Goal: Task Accomplishment & Management: Complete application form

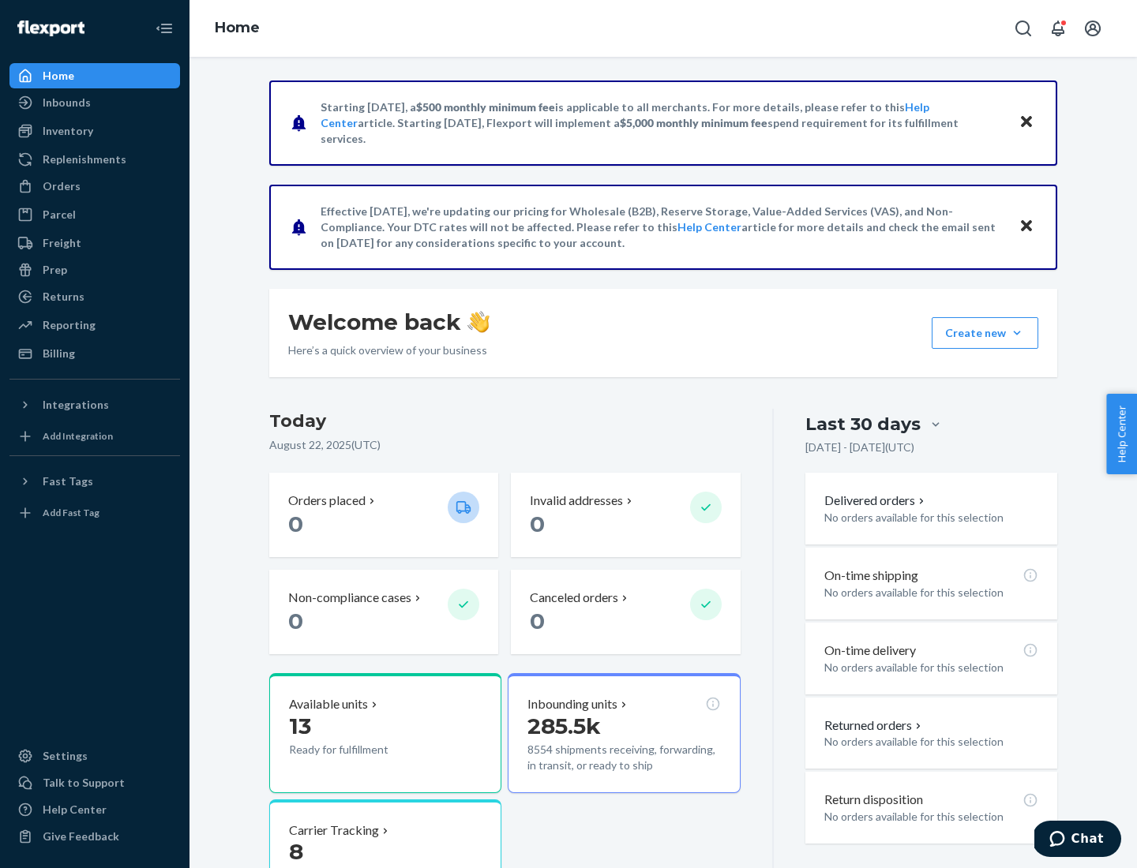
click at [1017, 333] on button "Create new Create new inbound Create new order Create new product" at bounding box center [984, 333] width 107 height 32
click at [95, 103] on div "Inbounds" at bounding box center [94, 103] width 167 height 22
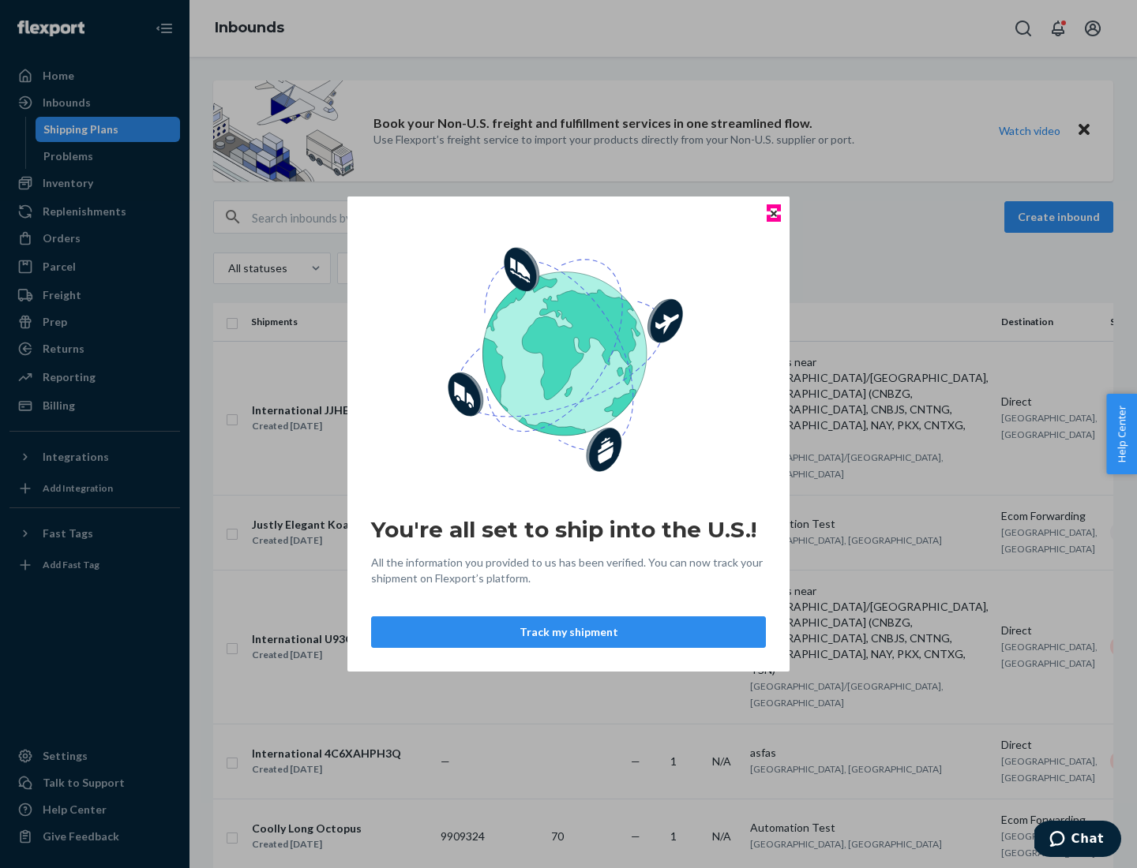
click at [773, 213] on icon "Close" at bounding box center [773, 213] width 6 height 6
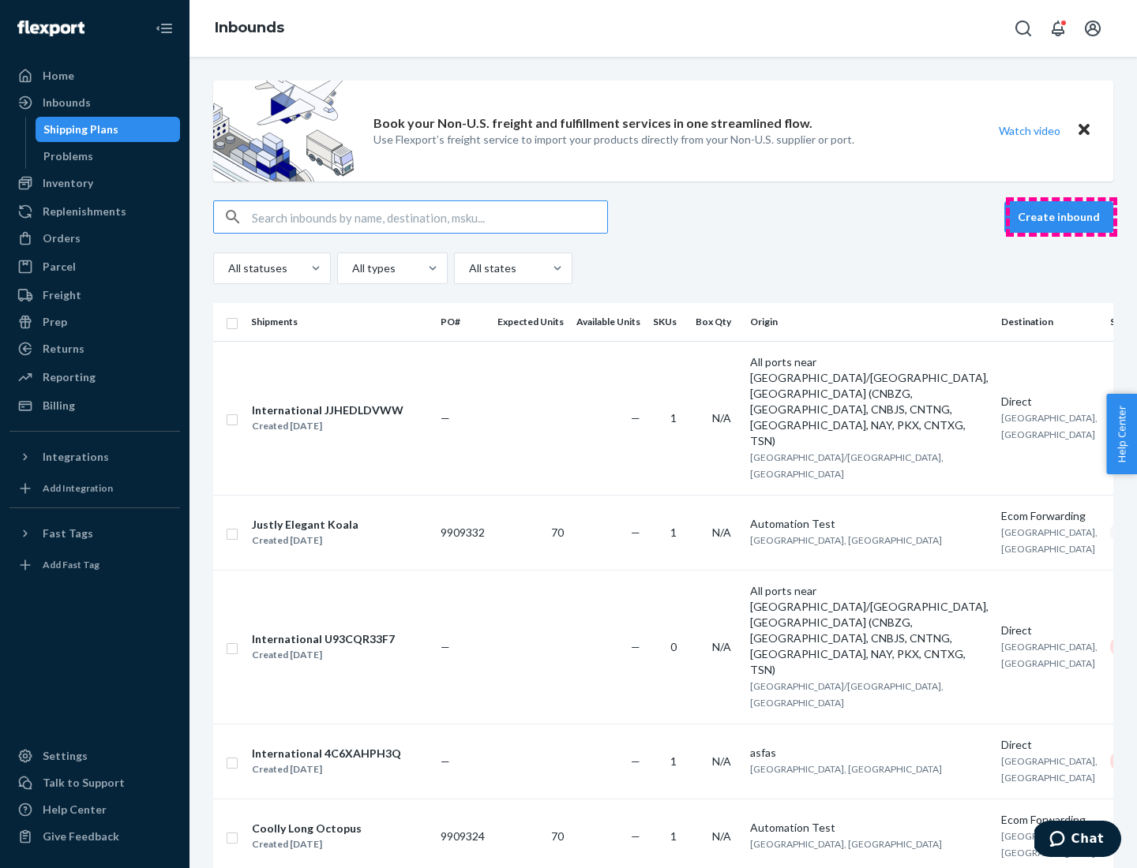
click at [1061, 217] on button "Create inbound" at bounding box center [1058, 217] width 109 height 32
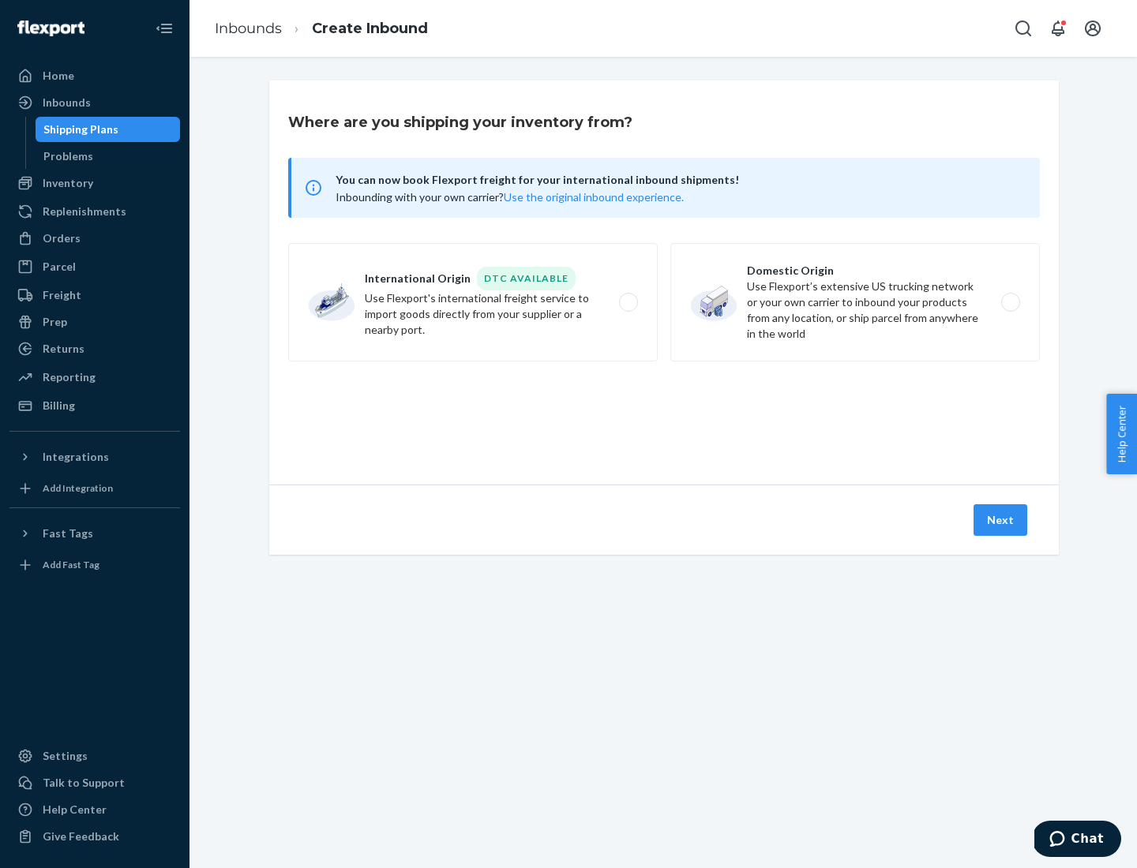
click at [855, 302] on label "Domestic Origin Use Flexport’s extensive US trucking network or your own carrie…" at bounding box center [854, 302] width 369 height 118
click at [1010, 302] on input "Domestic Origin Use Flexport’s extensive US trucking network or your own carrie…" at bounding box center [1015, 303] width 10 height 10
radio input "true"
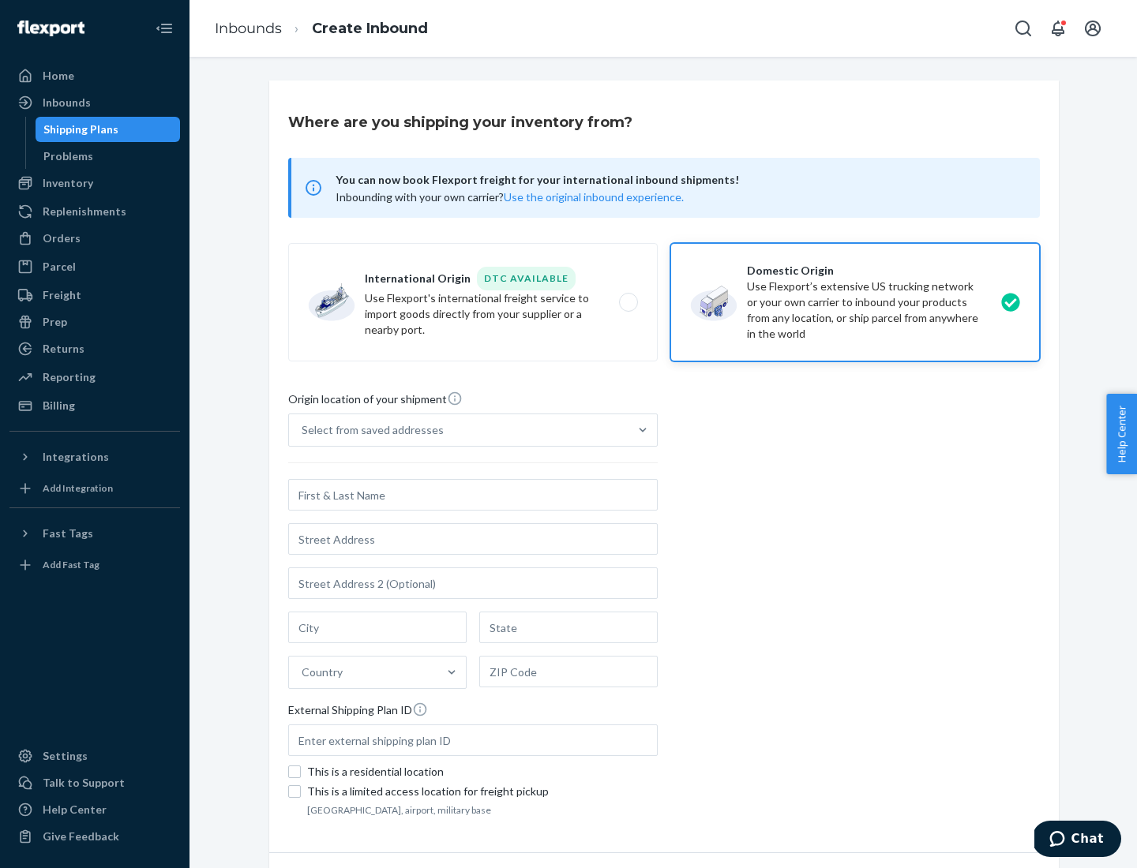
click at [459, 430] on div "Select from saved addresses" at bounding box center [458, 430] width 339 height 32
click at [303, 430] on input "Select from saved addresses" at bounding box center [303, 430] width 2 height 16
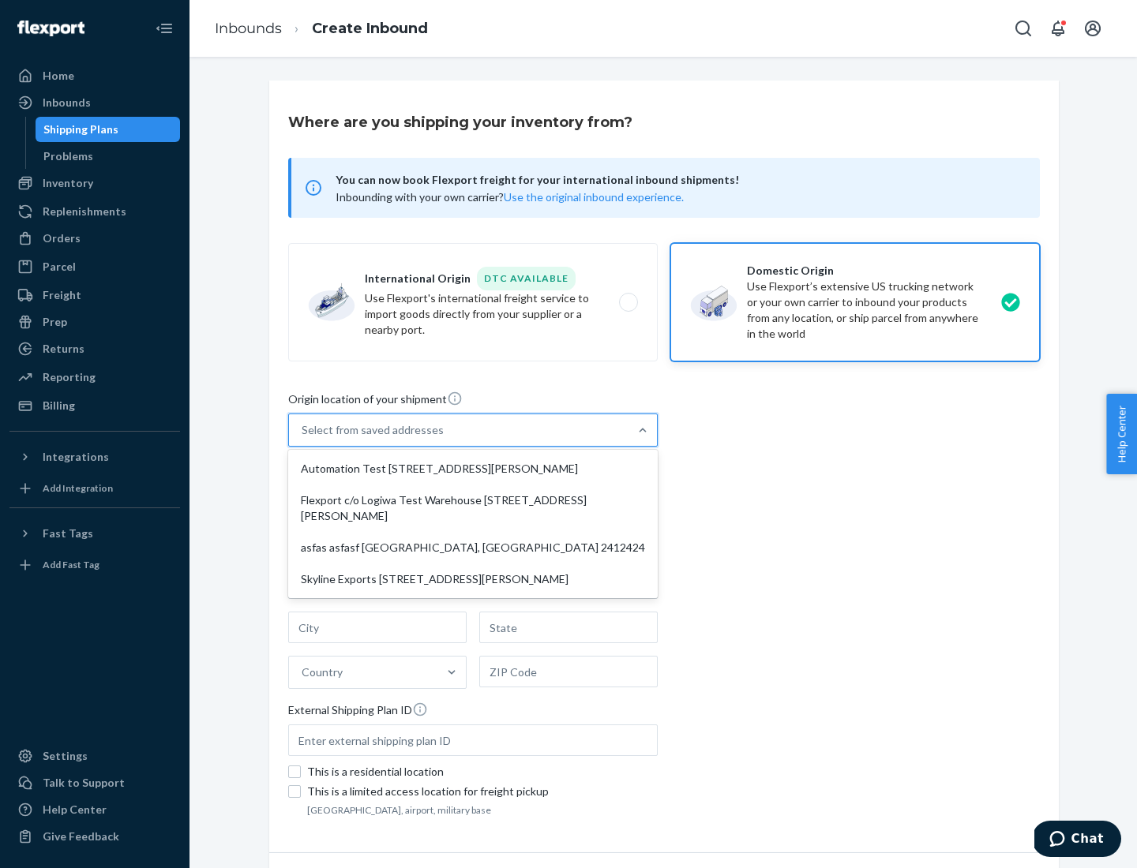
scroll to position [6, 0]
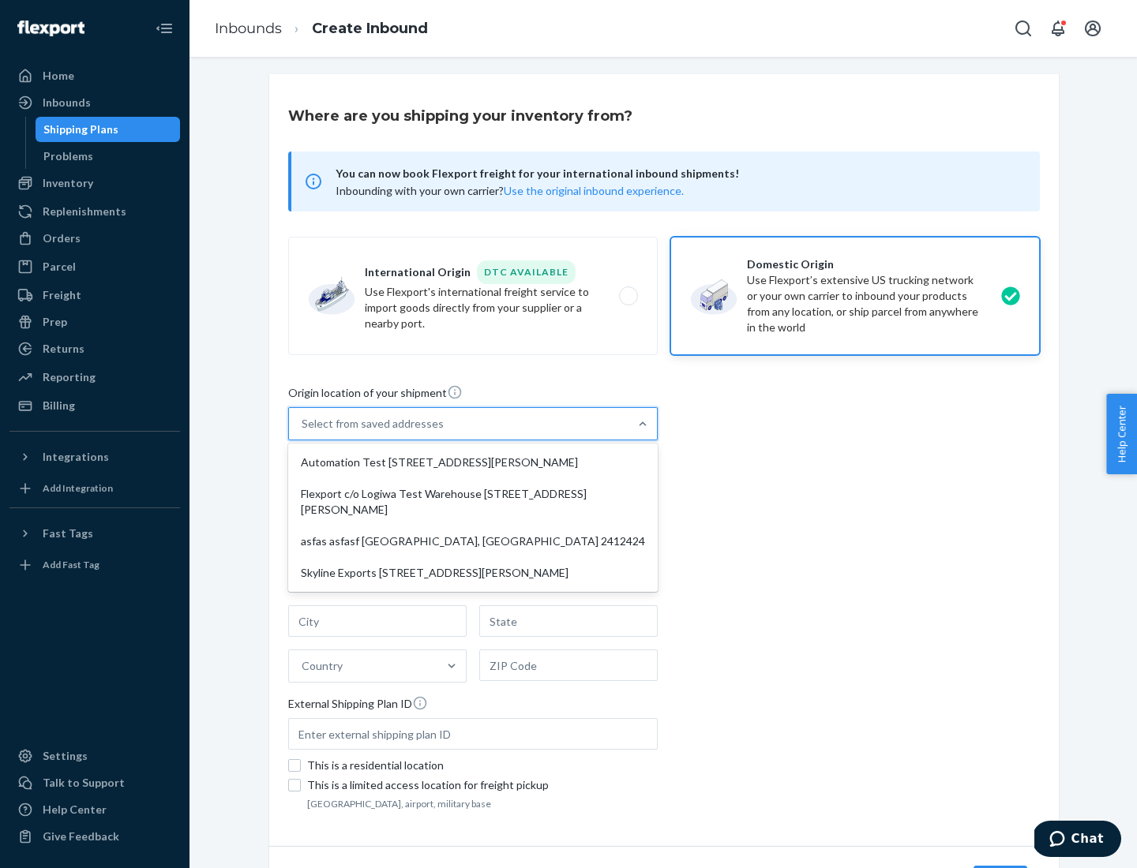
click at [473, 463] on div "Automation Test [STREET_ADDRESS][PERSON_NAME]" at bounding box center [472, 463] width 363 height 32
click at [303, 432] on input "option Automation Test [STREET_ADDRESS][PERSON_NAME] focused, 1 of 4. 4 results…" at bounding box center [303, 424] width 2 height 16
type input "Automation Test"
type input "9th Floor"
type input "[GEOGRAPHIC_DATA]"
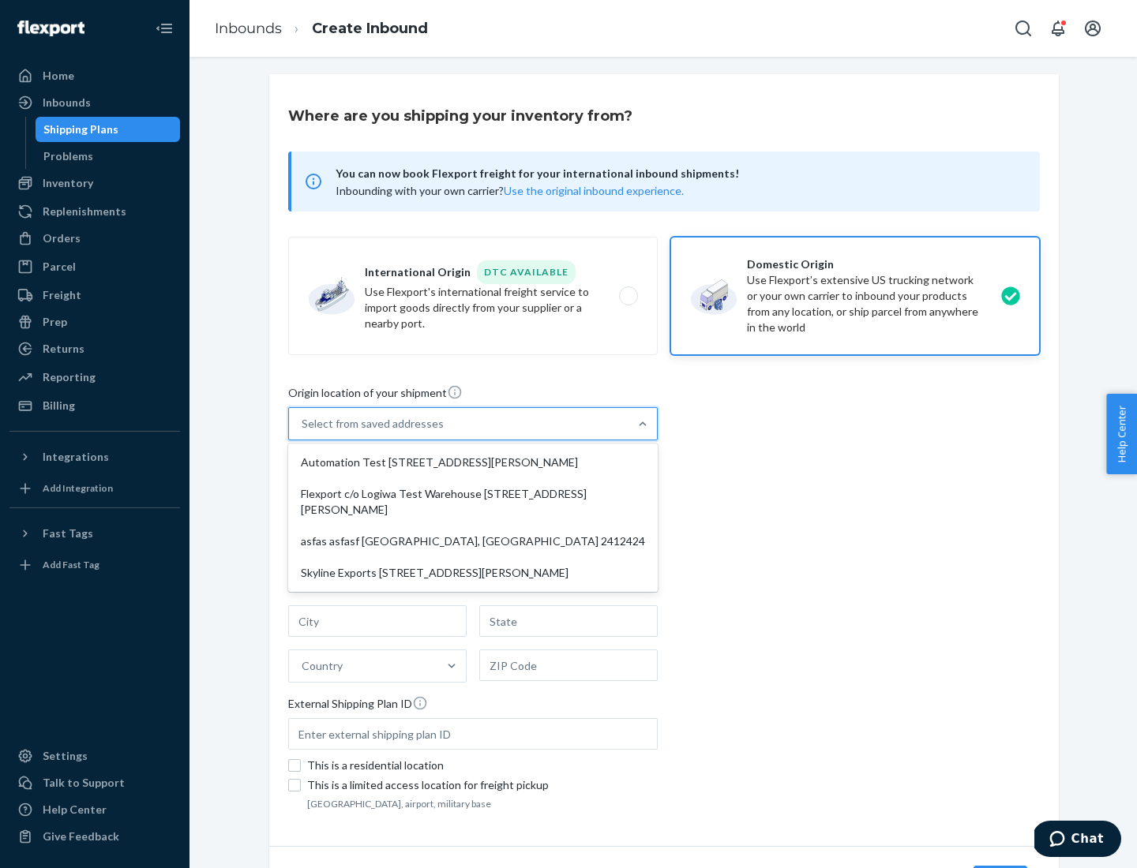
type input "CA"
type input "94104"
type input "[STREET_ADDRESS][PERSON_NAME]"
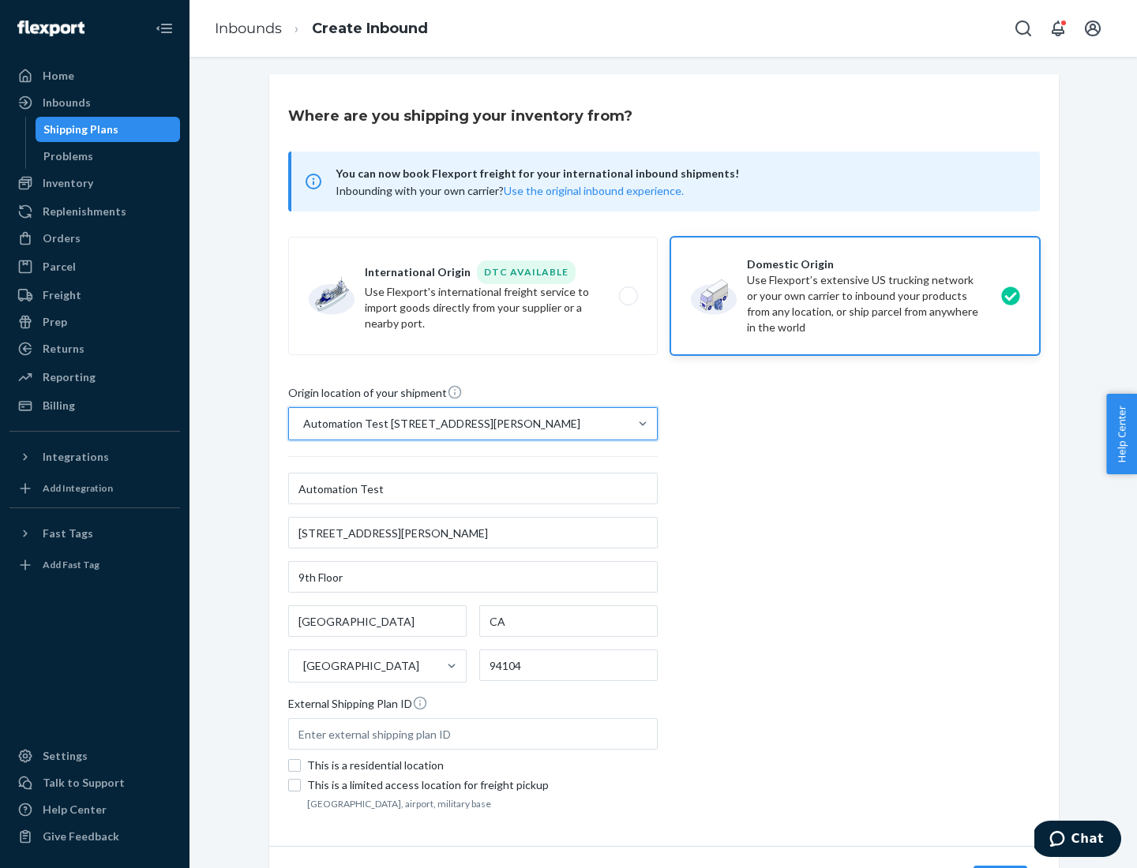
scroll to position [92, 0]
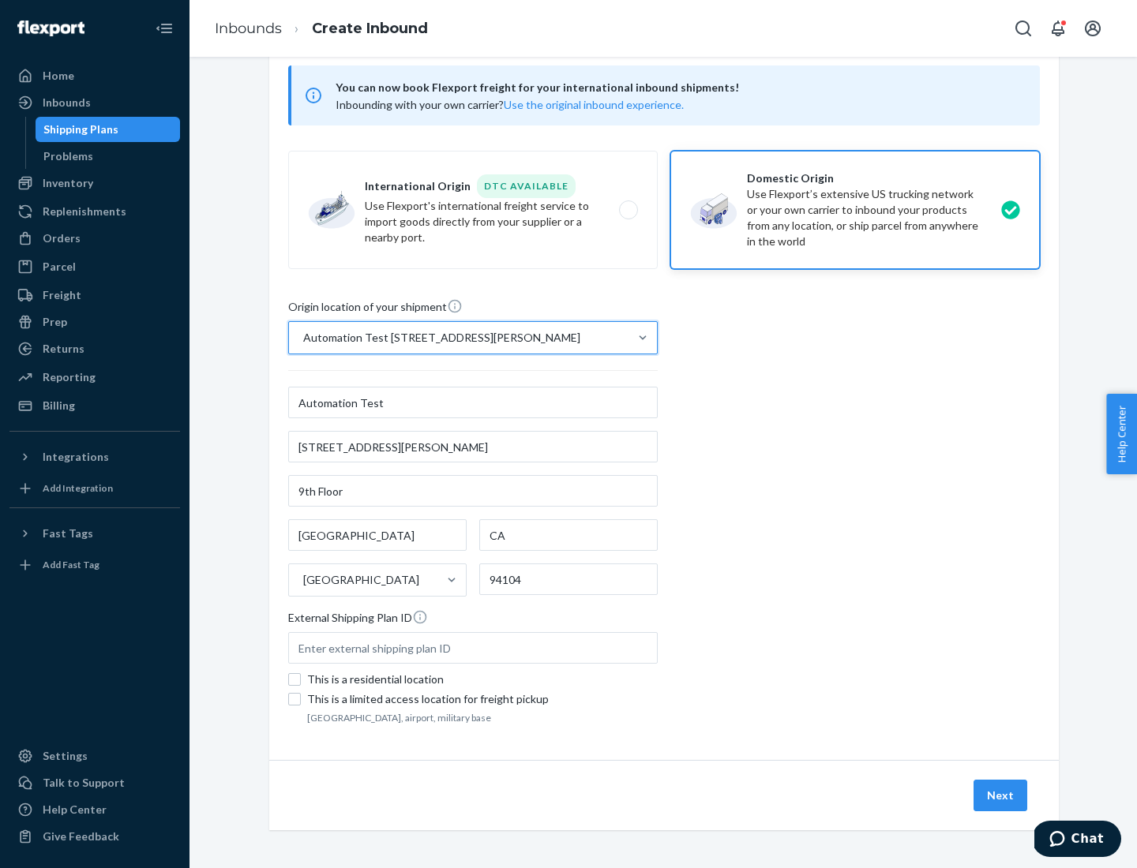
click at [1001, 796] on button "Next" at bounding box center [1000, 796] width 54 height 32
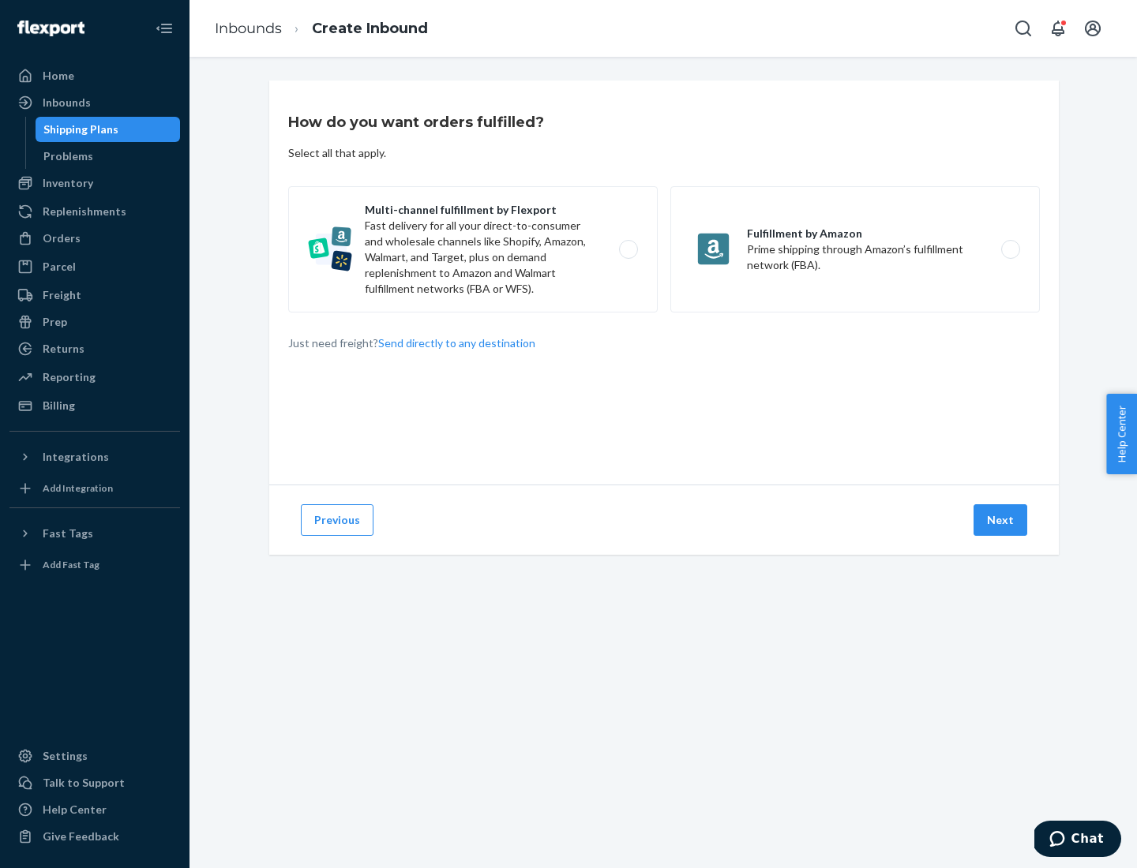
click at [473, 249] on label "Multi-channel fulfillment by Flexport Fast delivery for all your direct-to-cons…" at bounding box center [472, 249] width 369 height 126
click at [628, 249] on input "Multi-channel fulfillment by Flexport Fast delivery for all your direct-to-cons…" at bounding box center [633, 250] width 10 height 10
radio input "true"
click at [1001, 520] on button "Next" at bounding box center [1000, 520] width 54 height 32
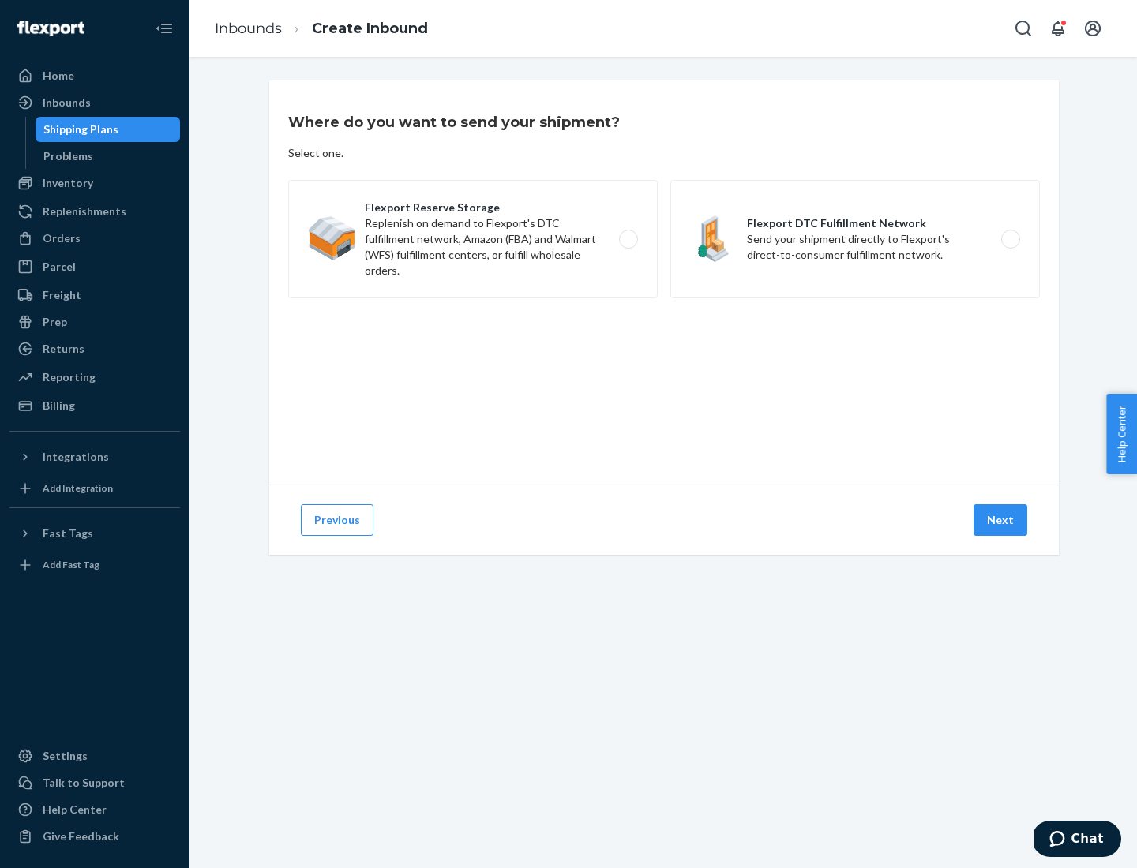
click at [473, 239] on label "Flexport Reserve Storage Replenish on demand to Flexport's DTC fulfillment netw…" at bounding box center [472, 239] width 369 height 118
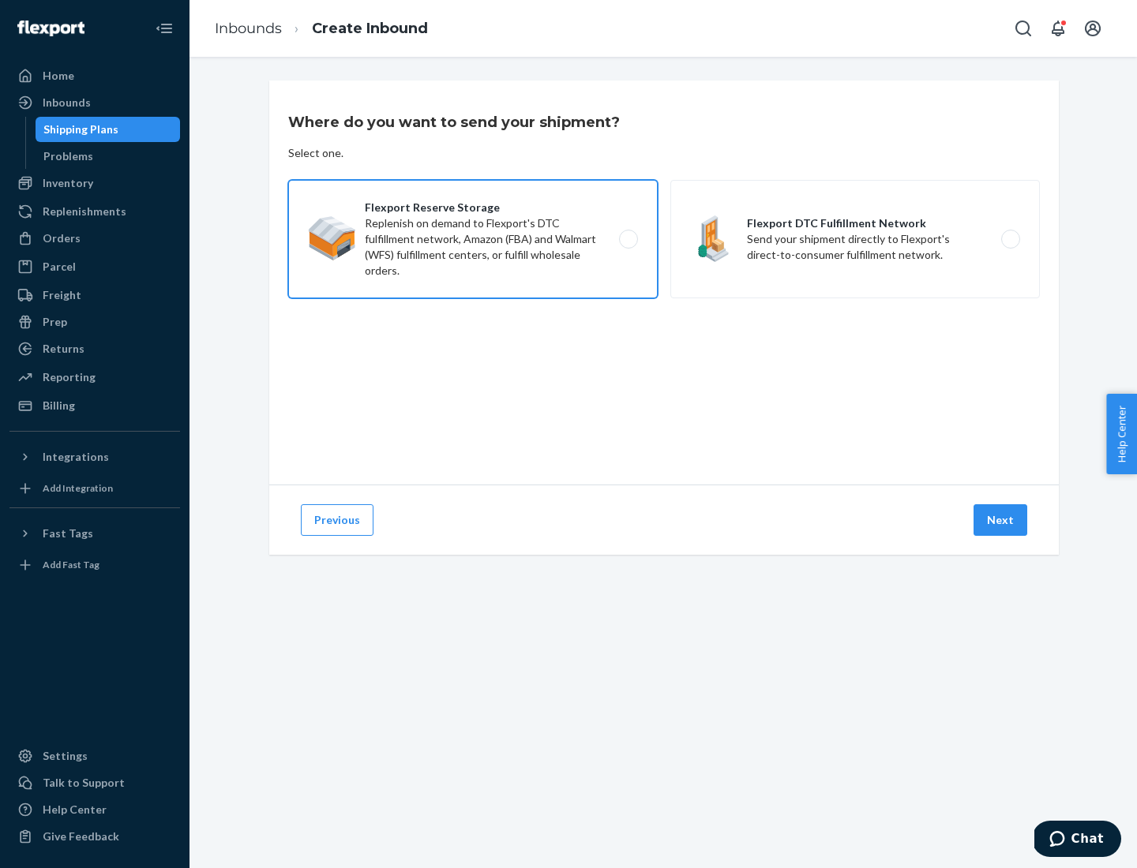
click at [628, 239] on input "Flexport Reserve Storage Replenish on demand to Flexport's DTC fulfillment netw…" at bounding box center [633, 239] width 10 height 10
radio input "true"
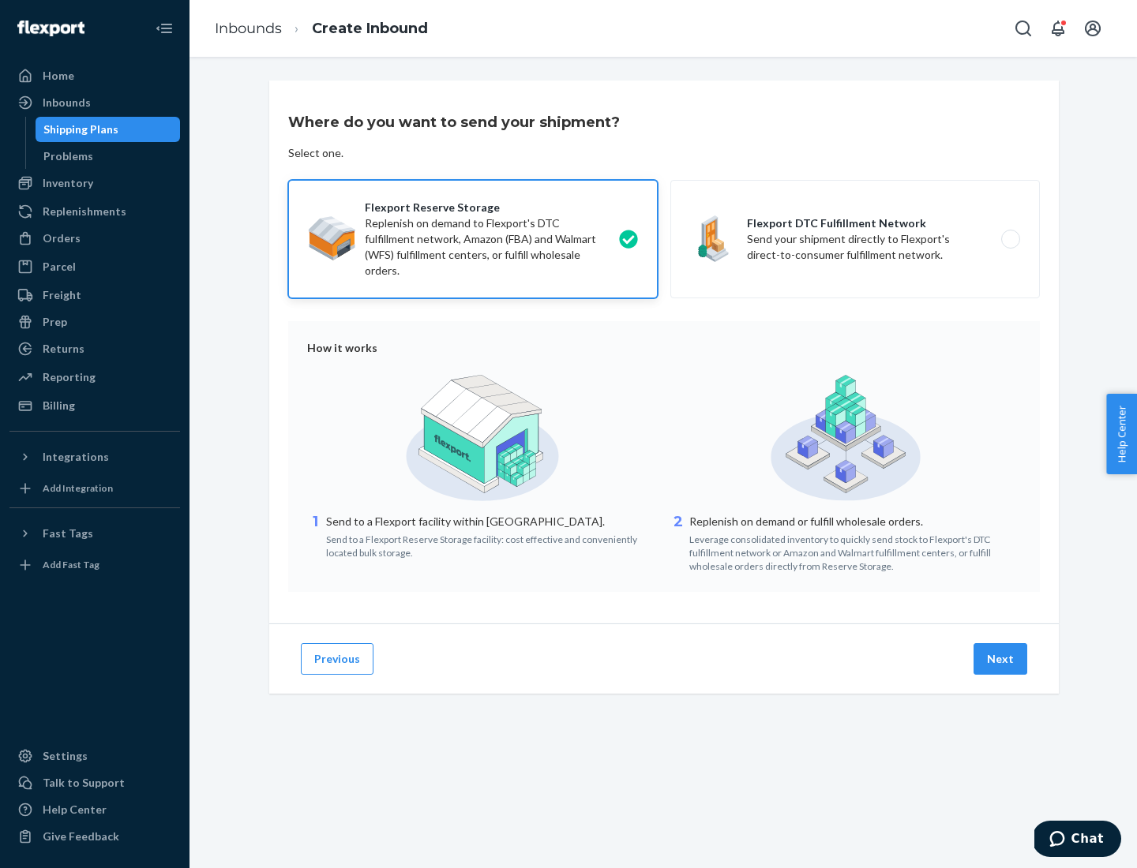
click at [1001, 659] on button "Next" at bounding box center [1000, 659] width 54 height 32
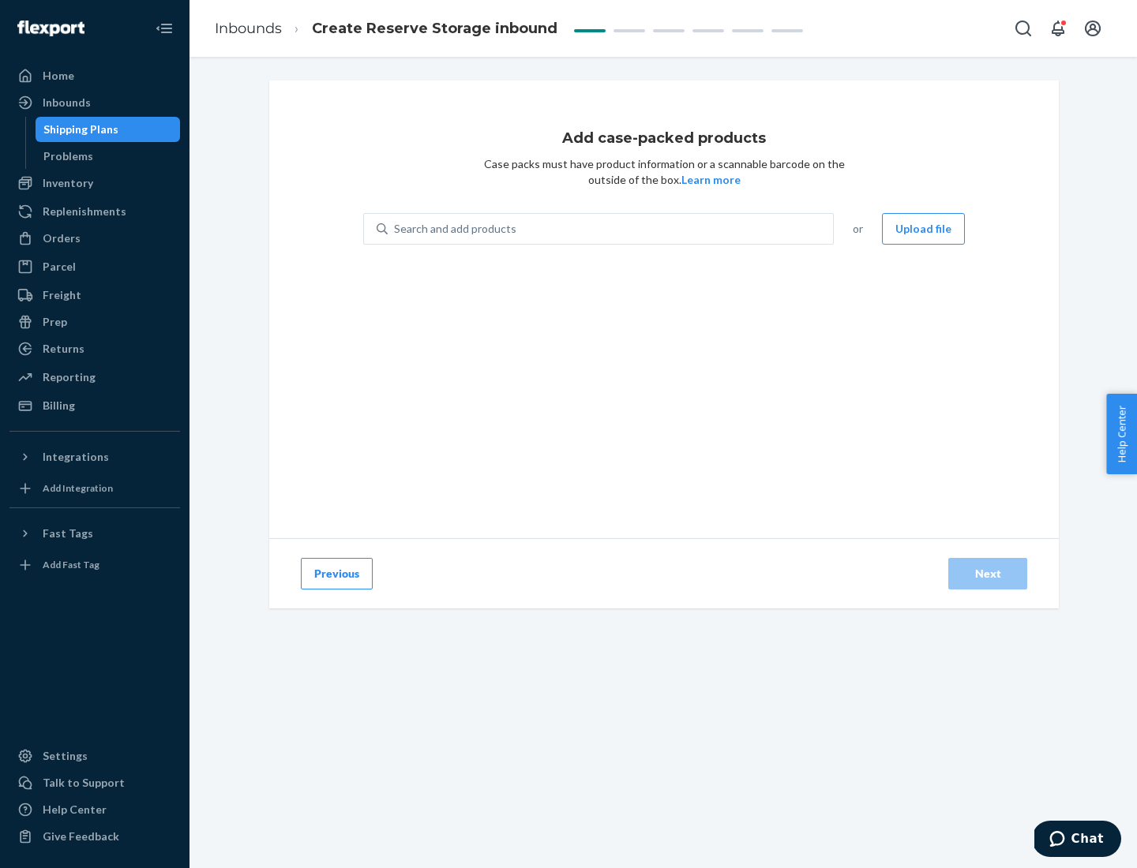
click at [611, 229] on div "Search and add products" at bounding box center [610, 229] width 445 height 28
click at [395, 229] on input "Search and add products" at bounding box center [395, 229] width 2 height 16
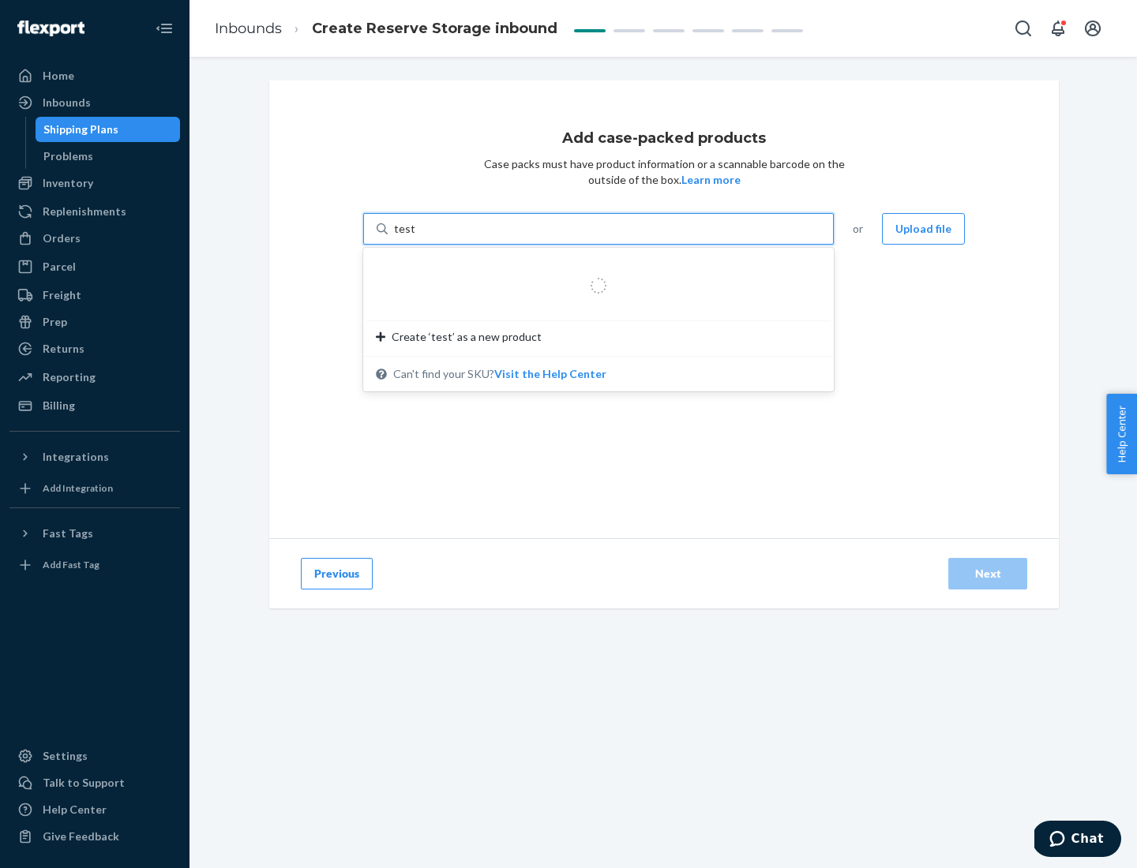
type input "test-syn"
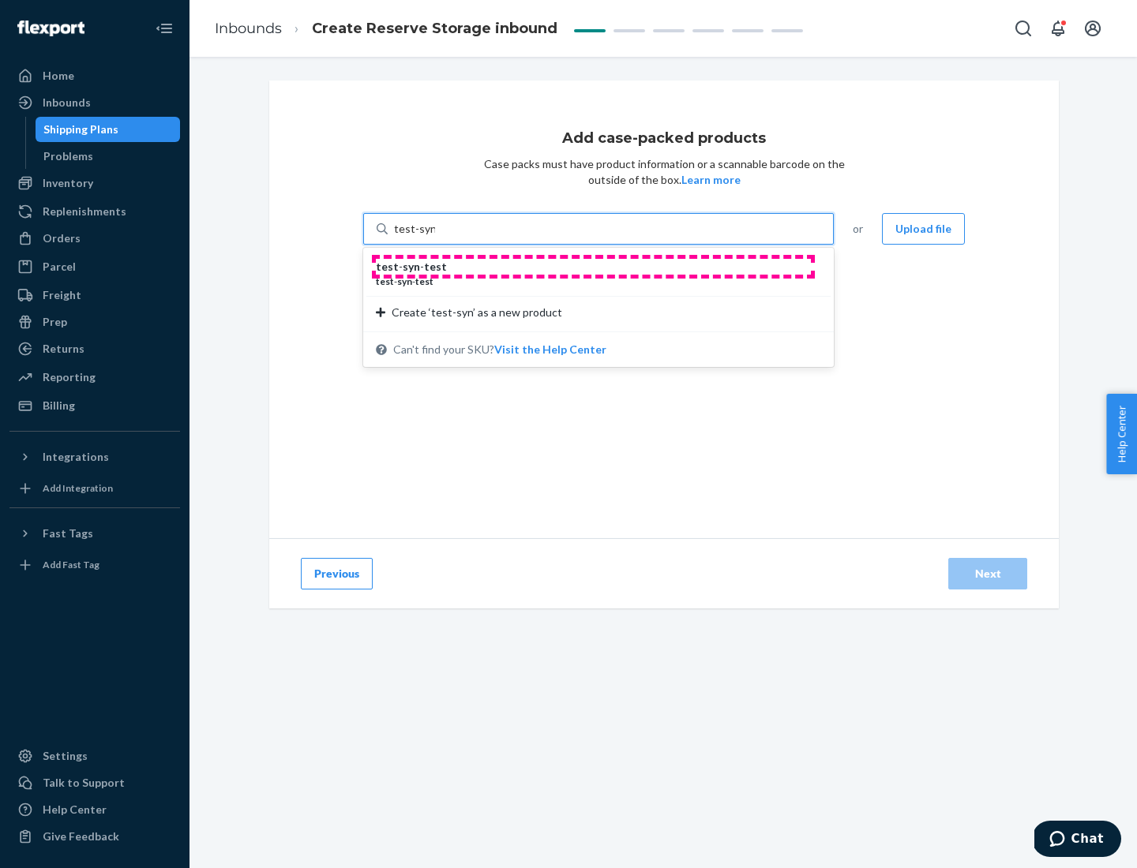
click at [593, 267] on div "test - syn - test" at bounding box center [592, 267] width 433 height 16
click at [435, 237] on input "test-syn" at bounding box center [414, 229] width 41 height 16
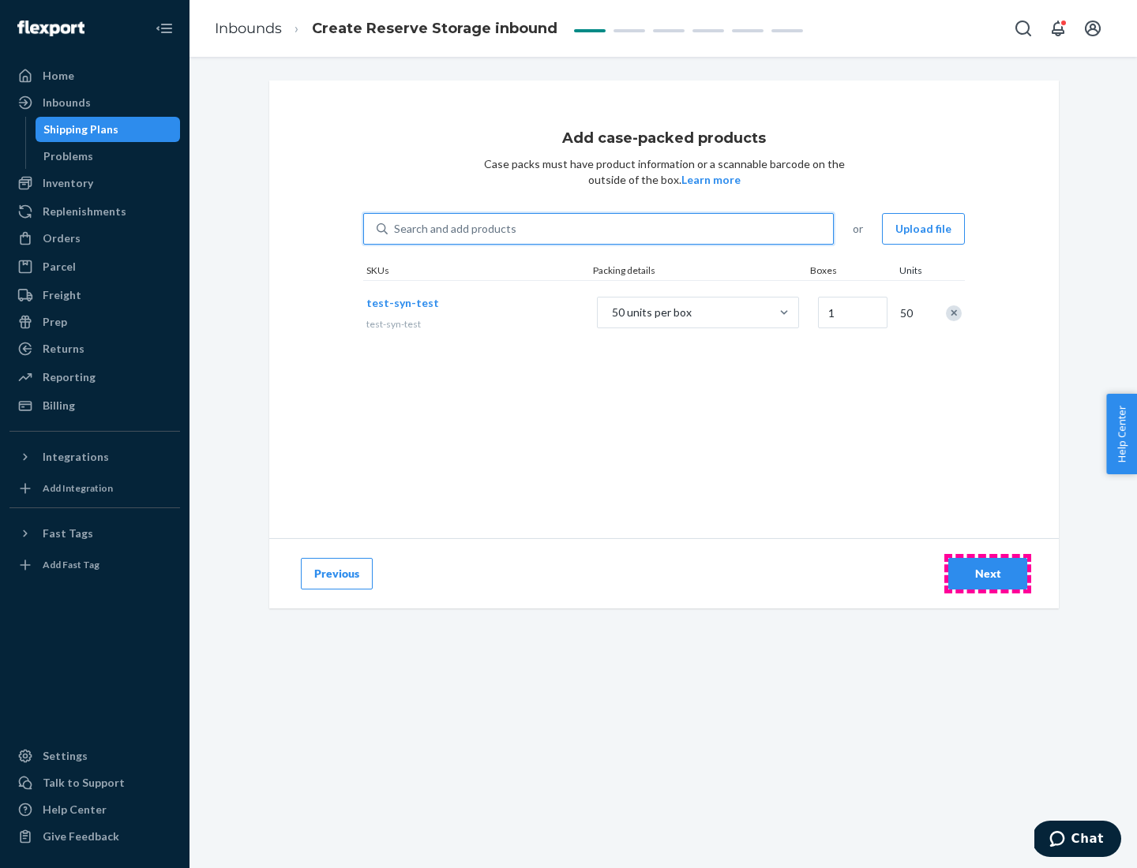
click at [987, 574] on div "Next" at bounding box center [987, 574] width 52 height 16
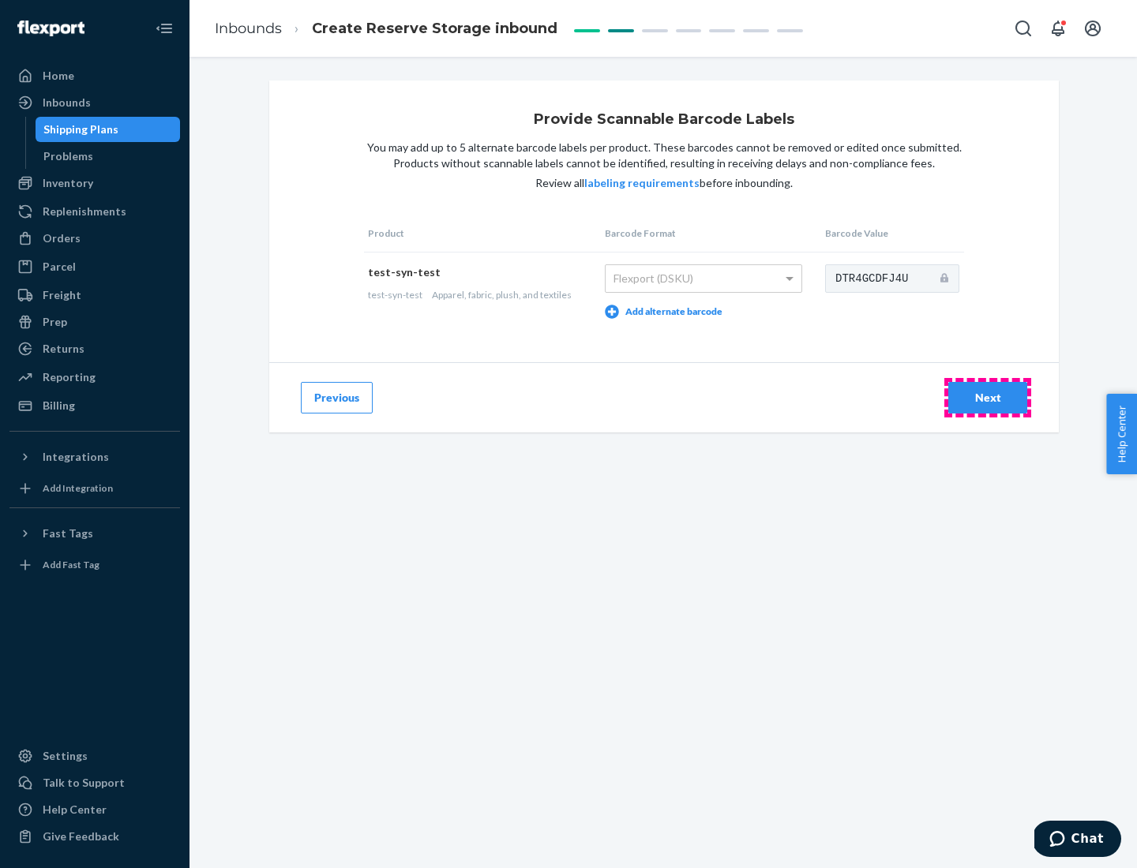
click at [987, 397] on div "Next" at bounding box center [987, 398] width 52 height 16
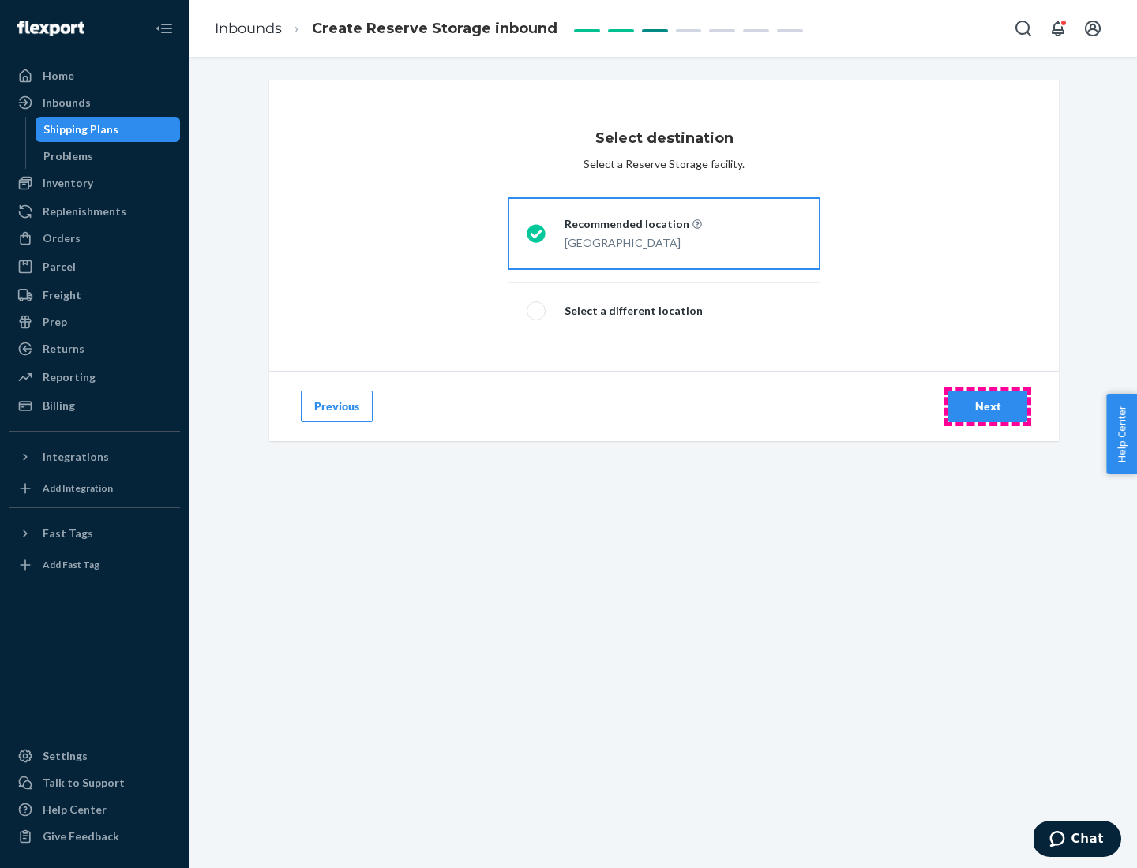
click at [987, 407] on div "Next" at bounding box center [987, 407] width 52 height 16
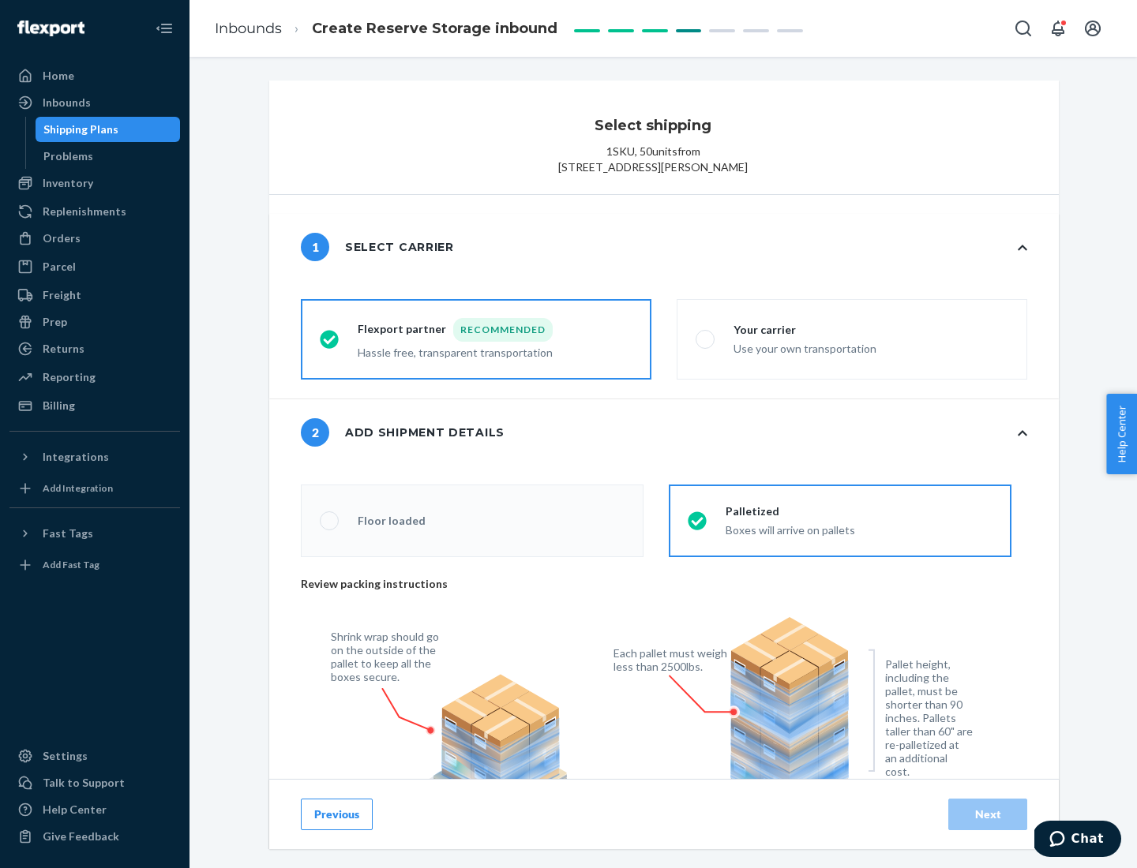
radio input "false"
type input "1"
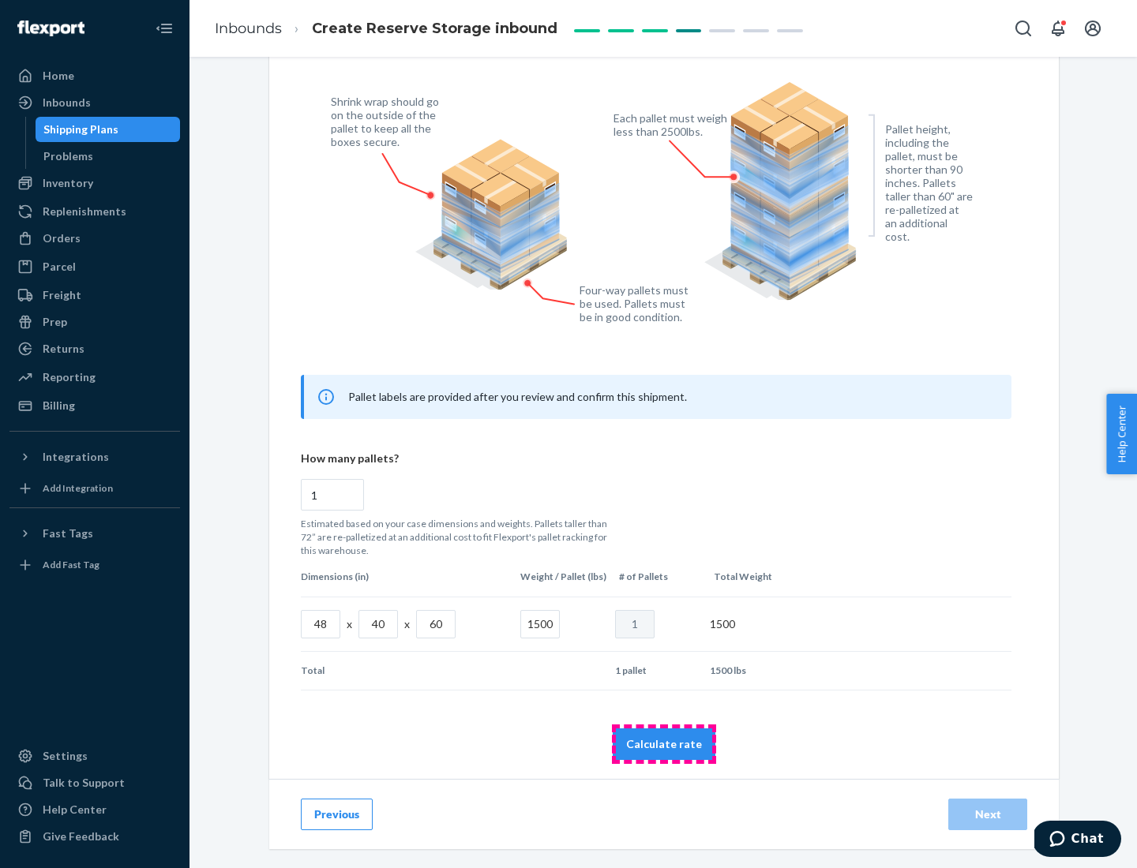
click at [664, 744] on button "Calculate rate" at bounding box center [664, 745] width 103 height 32
radio input "false"
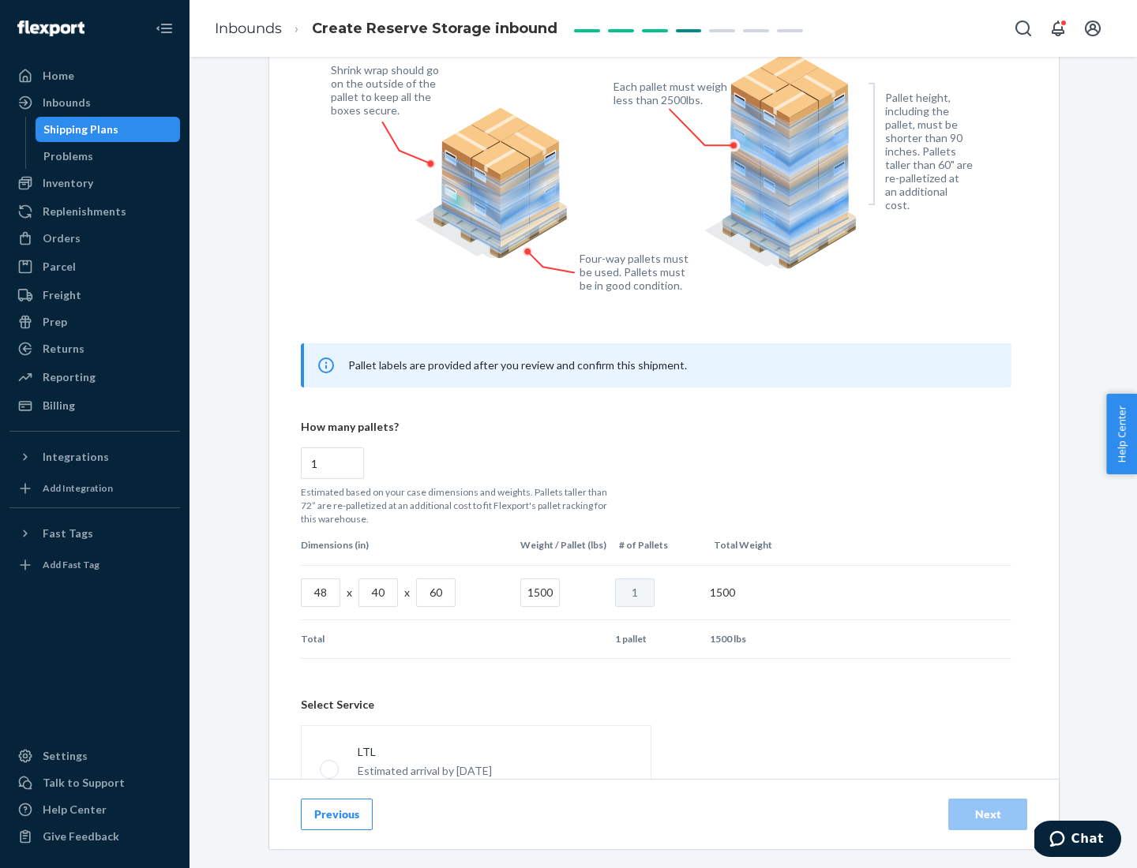
scroll to position [698, 0]
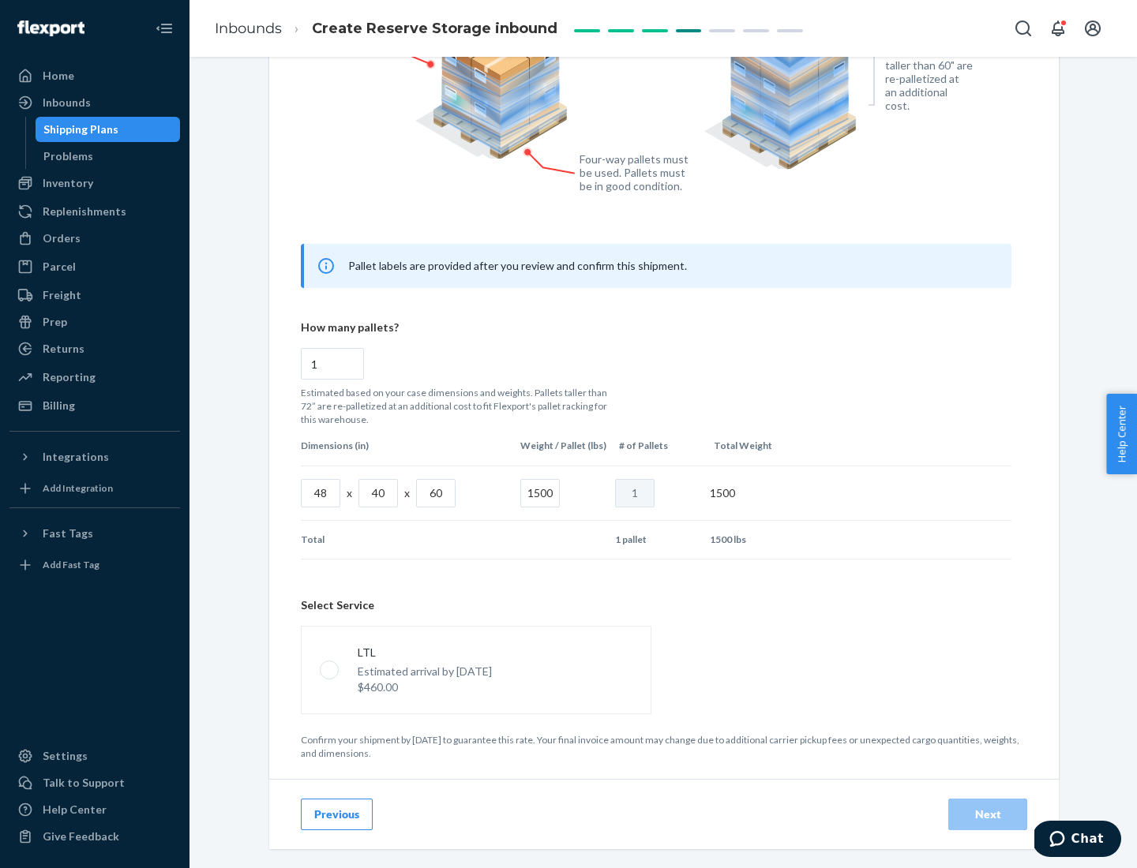
click at [475, 669] on p "Estimated arrival by [DATE]" at bounding box center [425, 672] width 134 height 16
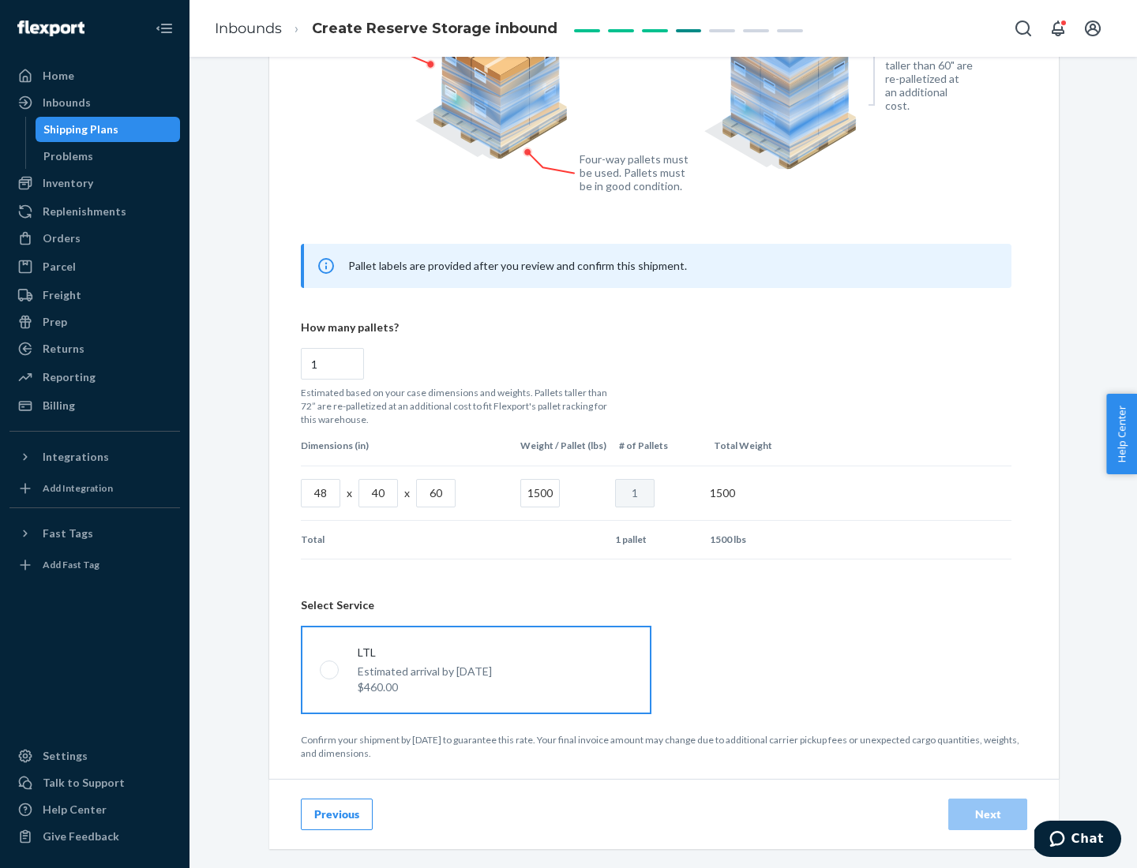
click at [330, 669] on input "LTL Estimated arrival by [DATE] $460.00" at bounding box center [325, 670] width 10 height 10
radio input "true"
radio input "false"
click at [987, 814] on div "Next" at bounding box center [987, 815] width 52 height 16
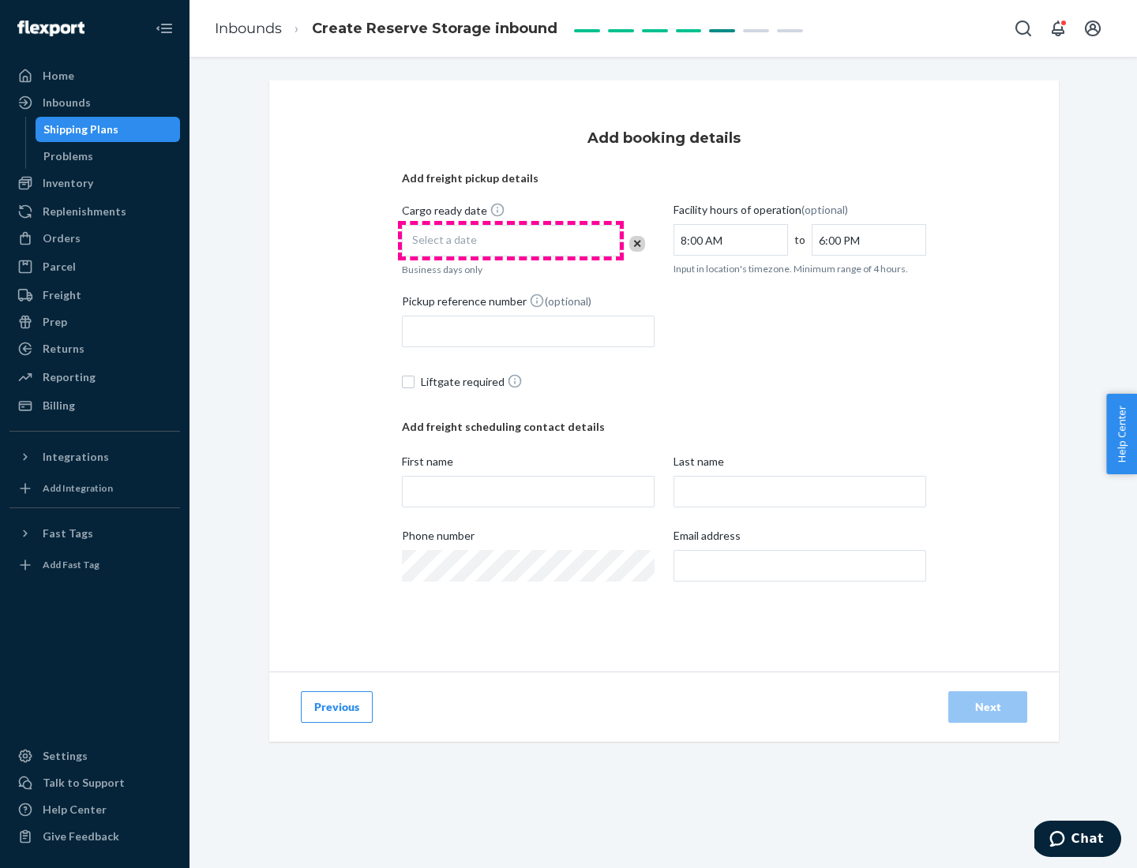
click at [511, 241] on div "Select a date" at bounding box center [511, 241] width 218 height 32
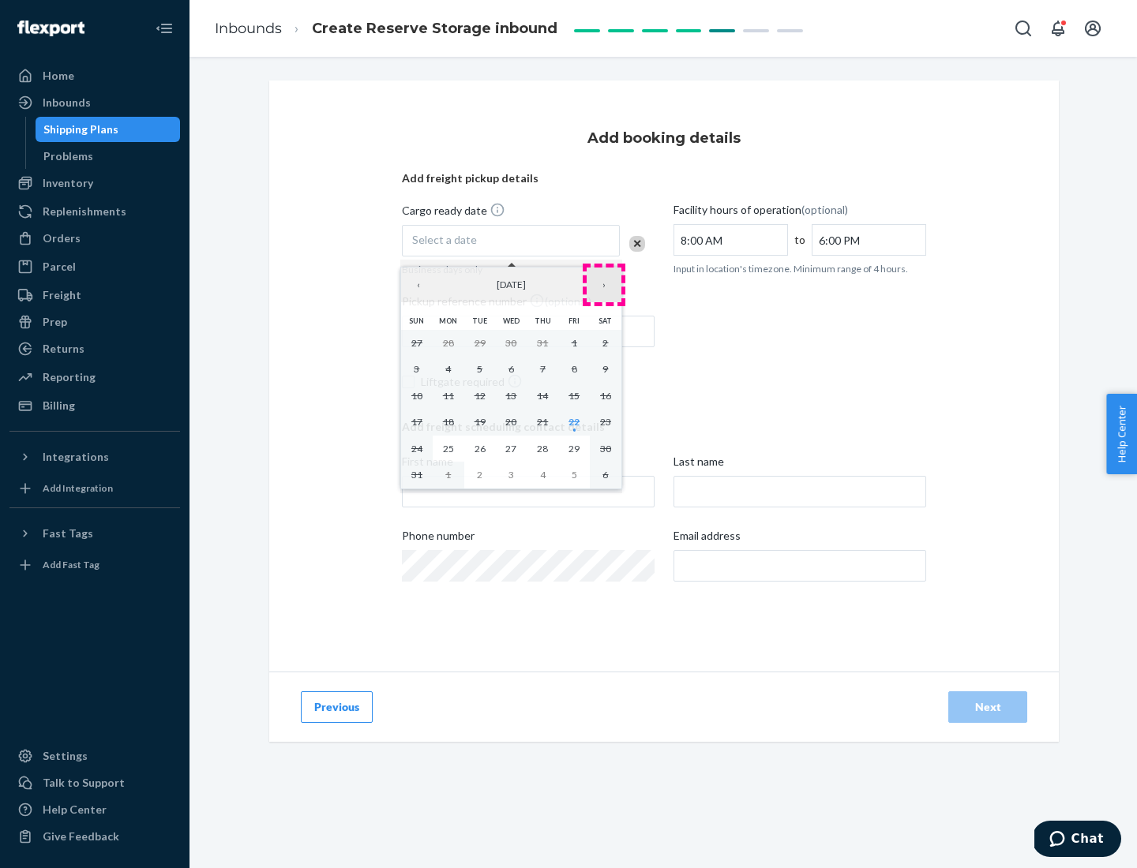
click at [604, 285] on button "›" at bounding box center [603, 285] width 35 height 35
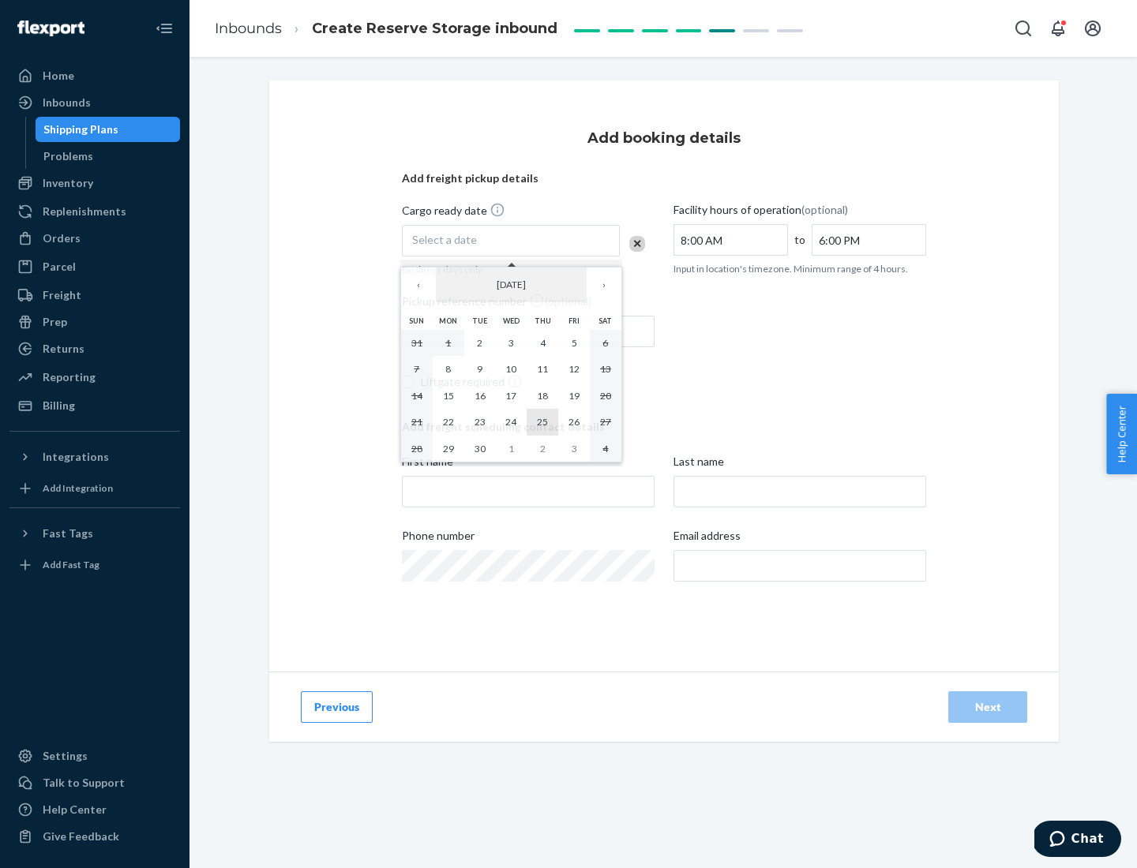
click at [542, 422] on abbr "25" at bounding box center [542, 422] width 11 height 12
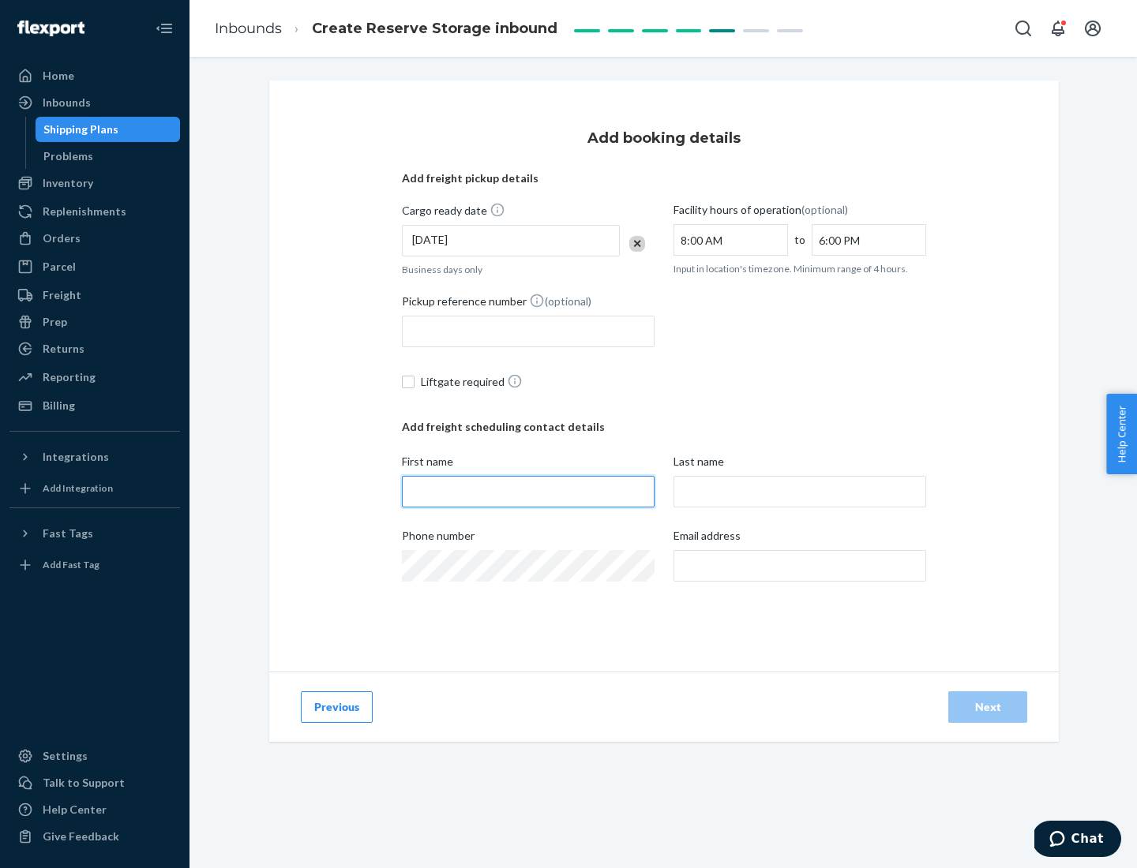
click at [528, 492] on input "First name" at bounding box center [528, 492] width 253 height 32
type input "[PERSON_NAME]"
click at [800, 492] on input "Last name" at bounding box center [799, 492] width 253 height 32
type input "Doe"
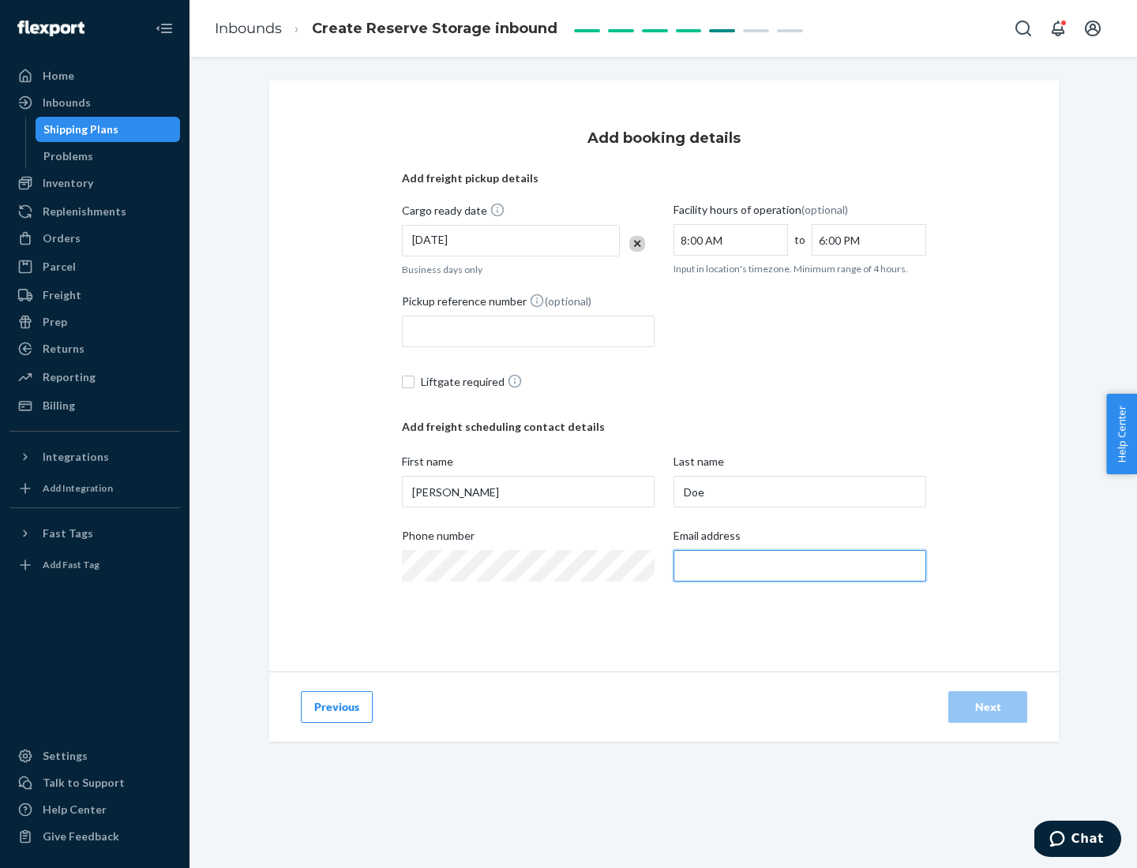
click at [800, 566] on input "Email address" at bounding box center [799, 566] width 253 height 32
type input "[EMAIL_ADDRESS][DOMAIN_NAME]"
click at [987, 707] on div "Next" at bounding box center [987, 707] width 52 height 16
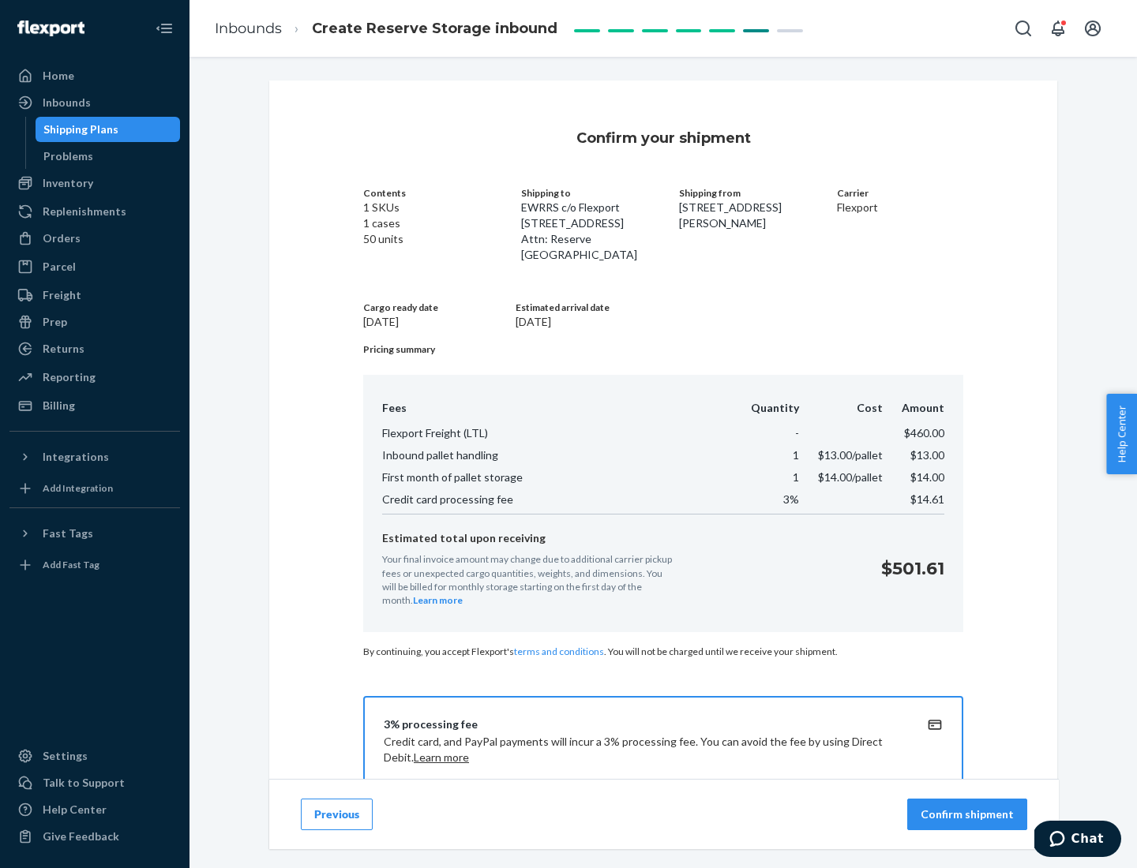
scroll to position [227, 0]
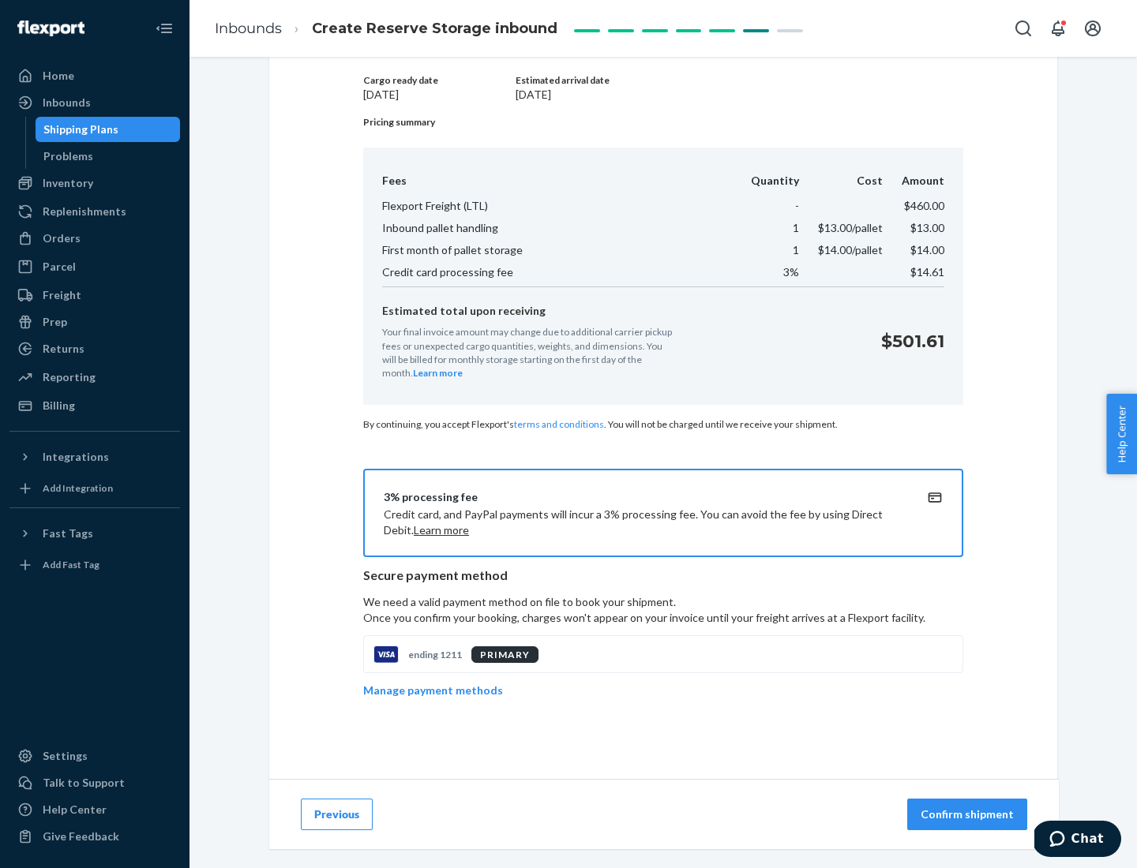
click at [969, 815] on p "Confirm shipment" at bounding box center [966, 815] width 93 height 16
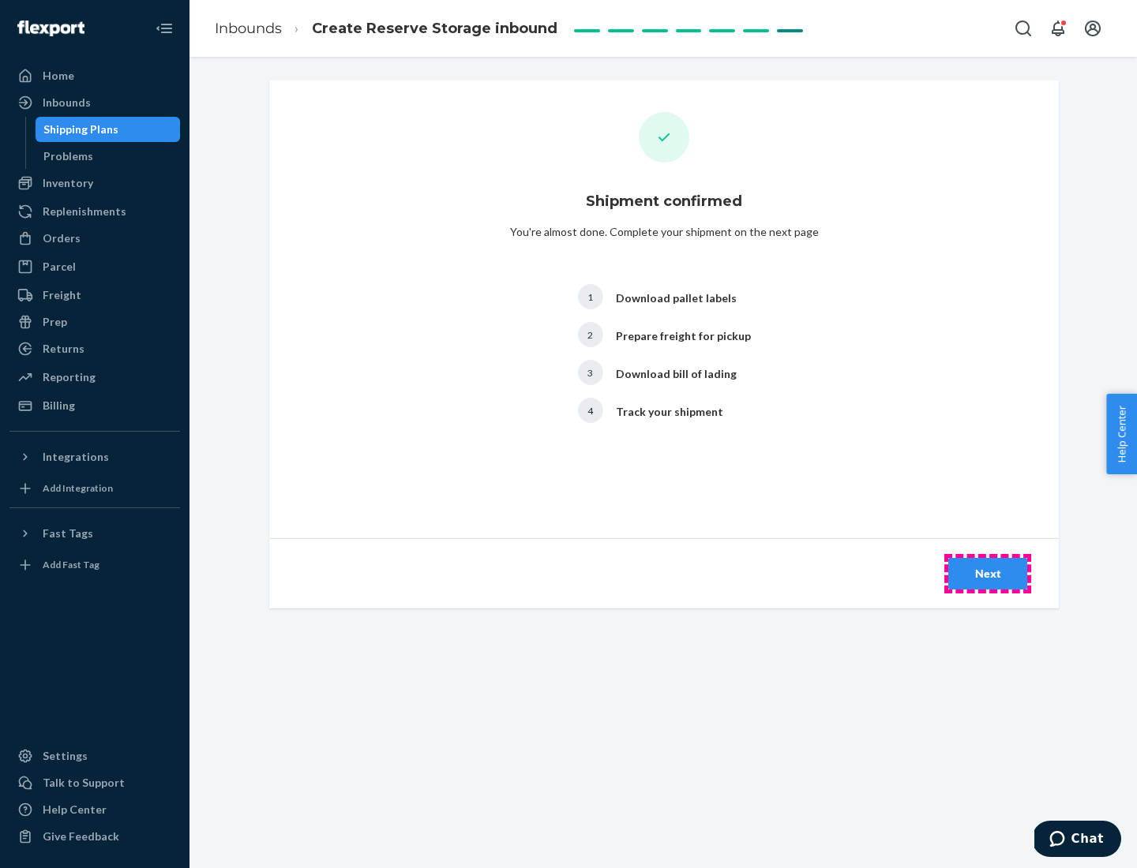
click at [987, 574] on div "Next" at bounding box center [987, 574] width 52 height 16
